Goal: Task Accomplishment & Management: Use online tool/utility

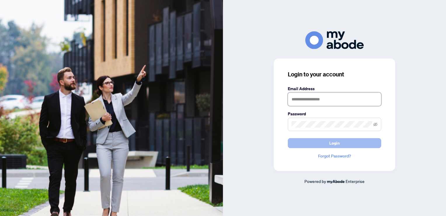
type input "**********"
click at [315, 144] on button "Login" at bounding box center [334, 143] width 93 height 10
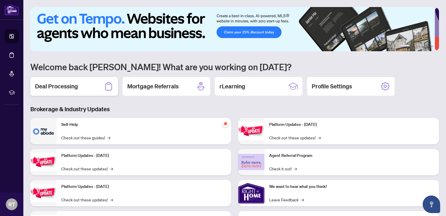
click at [82, 87] on div "Deal Processing" at bounding box center [74, 86] width 88 height 19
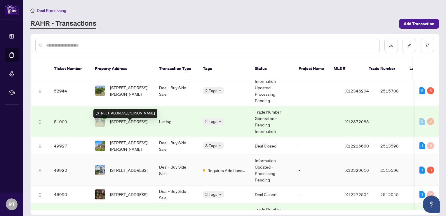
scroll to position [88, 0]
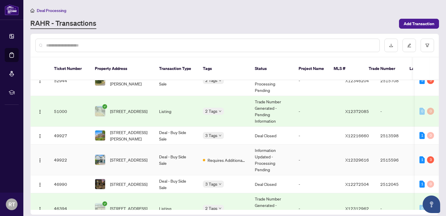
click at [395, 154] on td "2515596" at bounding box center [396, 159] width 41 height 31
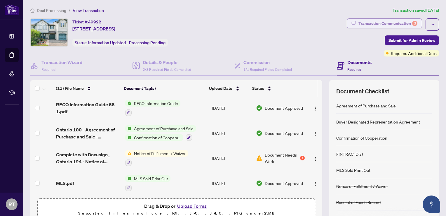
click at [405, 23] on div "Transaction Communication 3" at bounding box center [388, 23] width 59 height 9
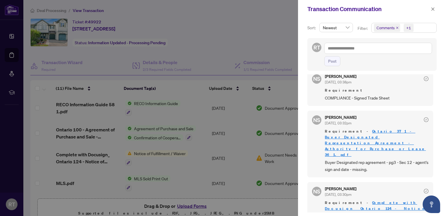
scroll to position [1, 0]
click at [60, 26] on div at bounding box center [223, 108] width 446 height 216
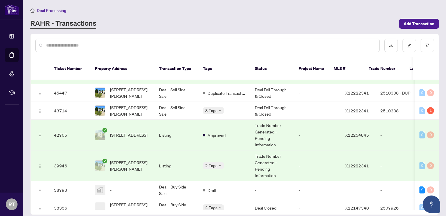
scroll to position [321, 0]
